Goal: Task Accomplishment & Management: Complete application form

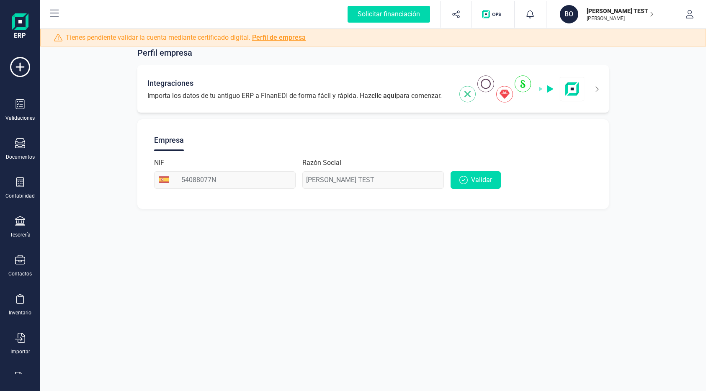
click at [430, 81] on div "Integraciones Importa los datos de tu antiguo ERP a FinanEDI de forma fácil y r…" at bounding box center [299, 89] width 305 height 23
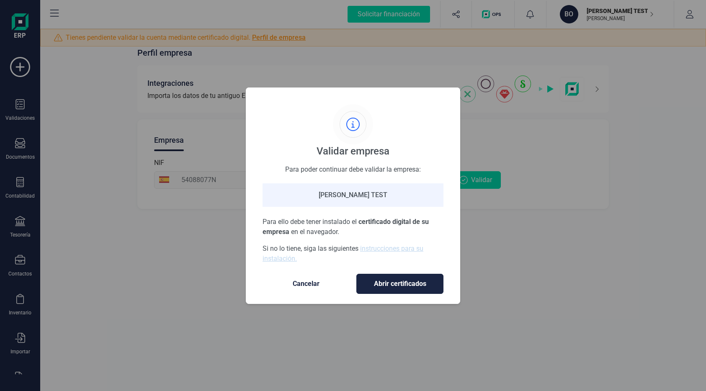
click at [315, 290] on button "Cancelar" at bounding box center [306, 284] width 87 height 20
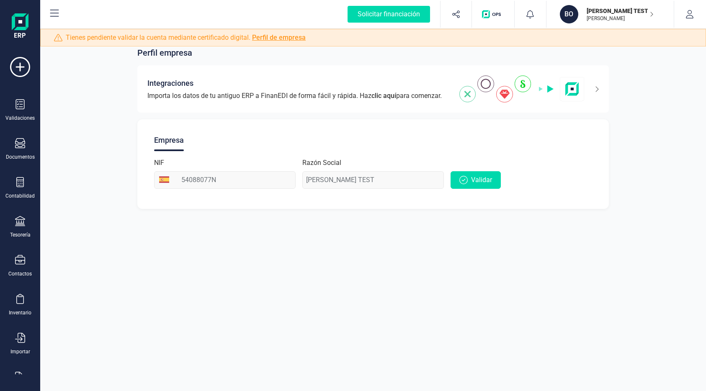
click at [635, 23] on div "[PERSON_NAME] TEST [PERSON_NAME]" at bounding box center [616, 14] width 65 height 18
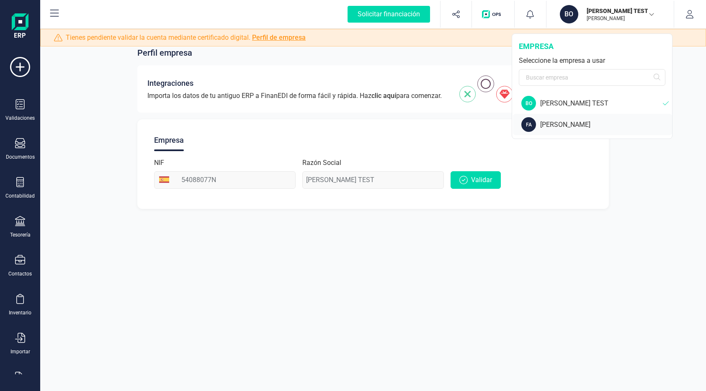
click at [561, 128] on div "[PERSON_NAME]" at bounding box center [606, 125] width 132 height 10
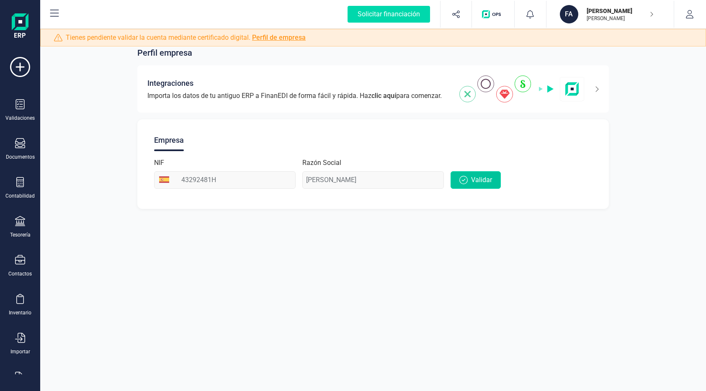
click at [491, 186] on button "Validar" at bounding box center [476, 180] width 50 height 18
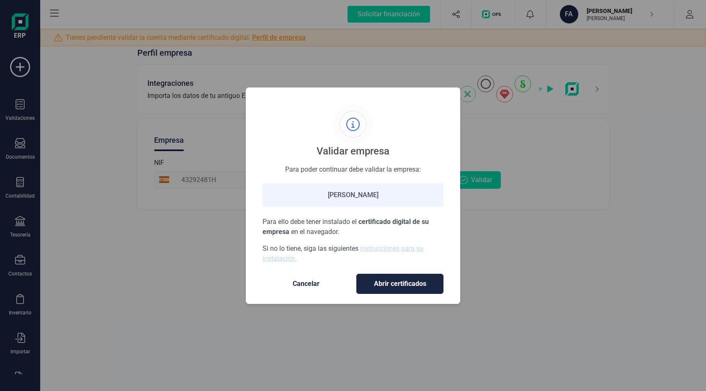
click at [416, 279] on span "Abrir certificados" at bounding box center [400, 284] width 70 height 10
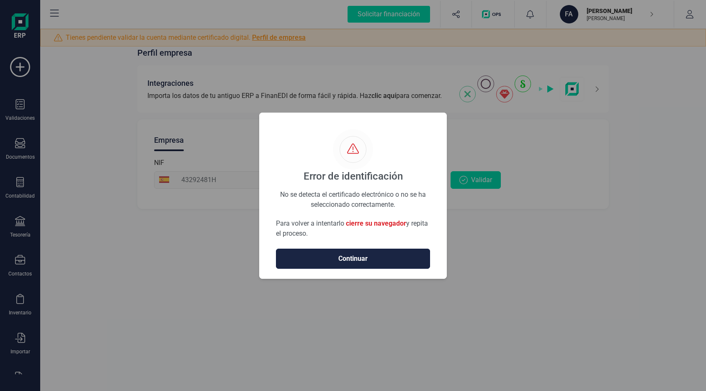
click at [415, 255] on span "Continuar" at bounding box center [353, 259] width 137 height 10
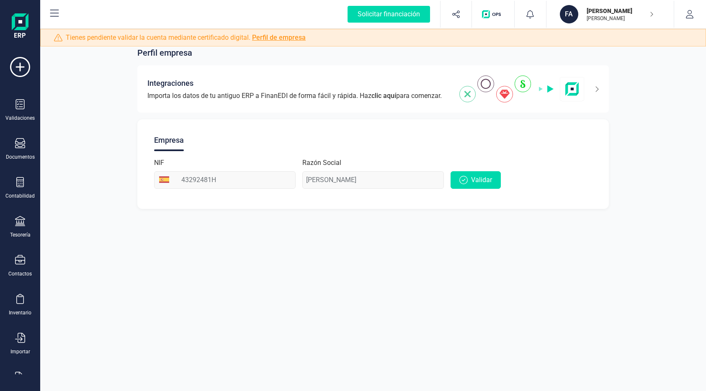
click at [281, 39] on link "Perfil de empresa" at bounding box center [279, 38] width 54 height 8
click at [472, 181] on span "Validar" at bounding box center [481, 180] width 21 height 10
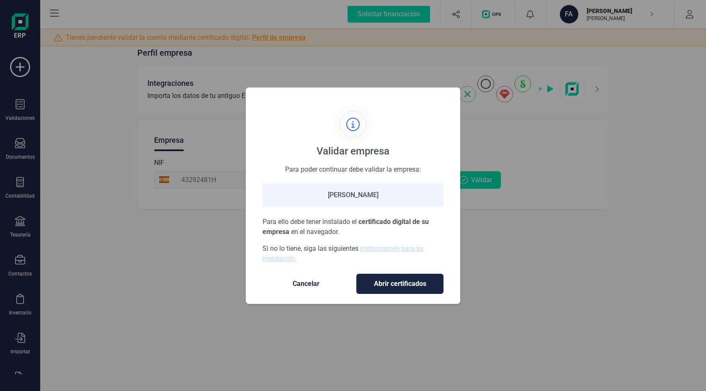
click at [415, 288] on span "Abrir certificados" at bounding box center [400, 284] width 70 height 10
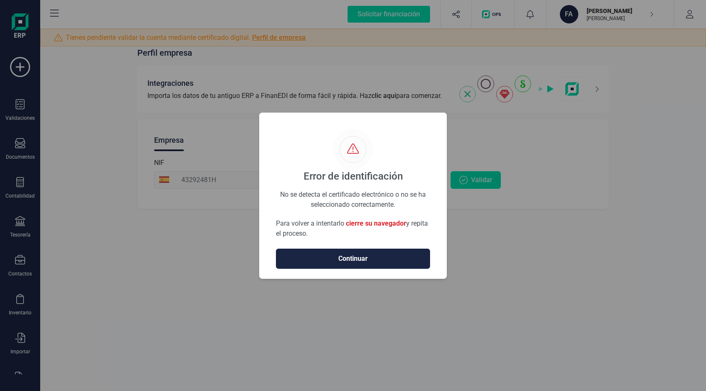
click at [313, 256] on span "Continuar" at bounding box center [353, 259] width 137 height 10
